Goal: Transaction & Acquisition: Purchase product/service

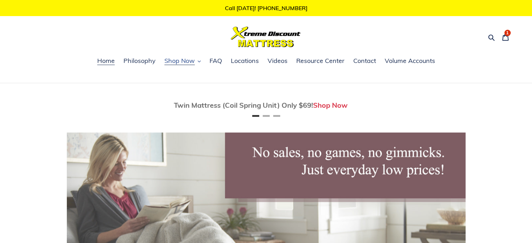
click at [181, 61] on span "Shop Now" at bounding box center [180, 61] width 30 height 8
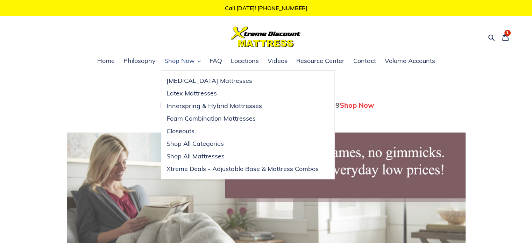
scroll to position [0, 399]
click at [506, 41] on icon at bounding box center [506, 37] width 6 height 7
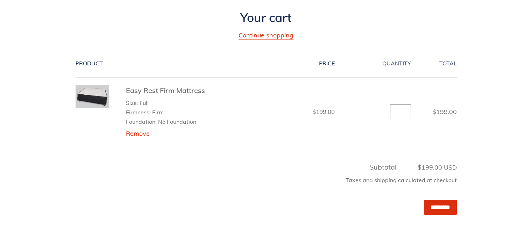
scroll to position [93, 0]
click at [434, 207] on input "*********" at bounding box center [440, 207] width 33 height 14
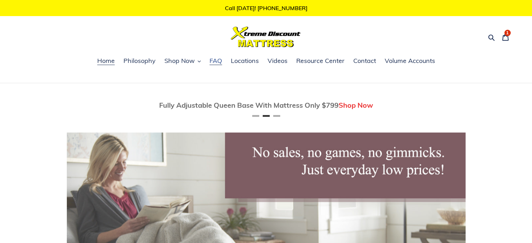
click at [216, 62] on span "FAQ" at bounding box center [216, 61] width 13 height 8
